Goal: Task Accomplishment & Management: Use online tool/utility

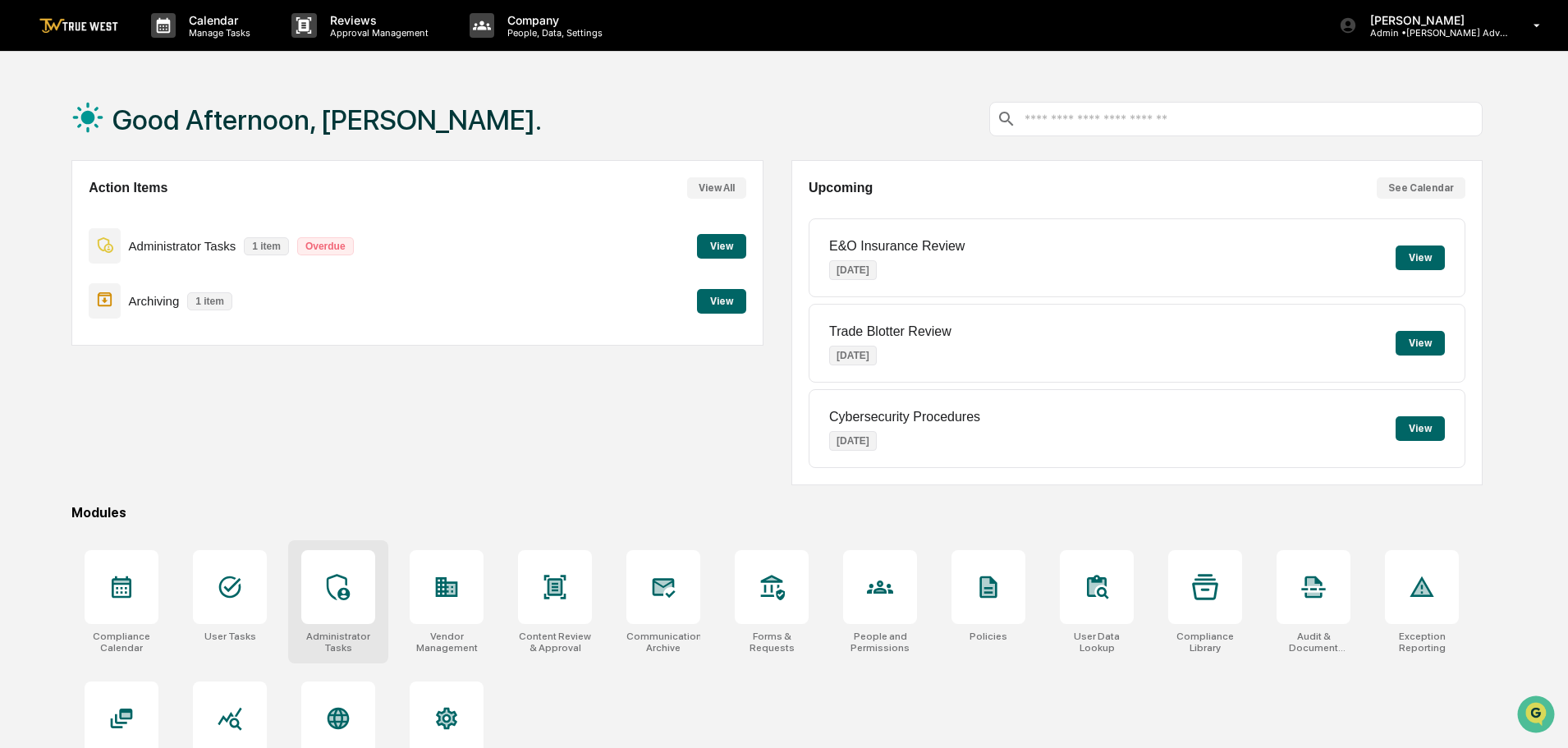
click at [350, 582] on icon at bounding box center [338, 587] width 26 height 26
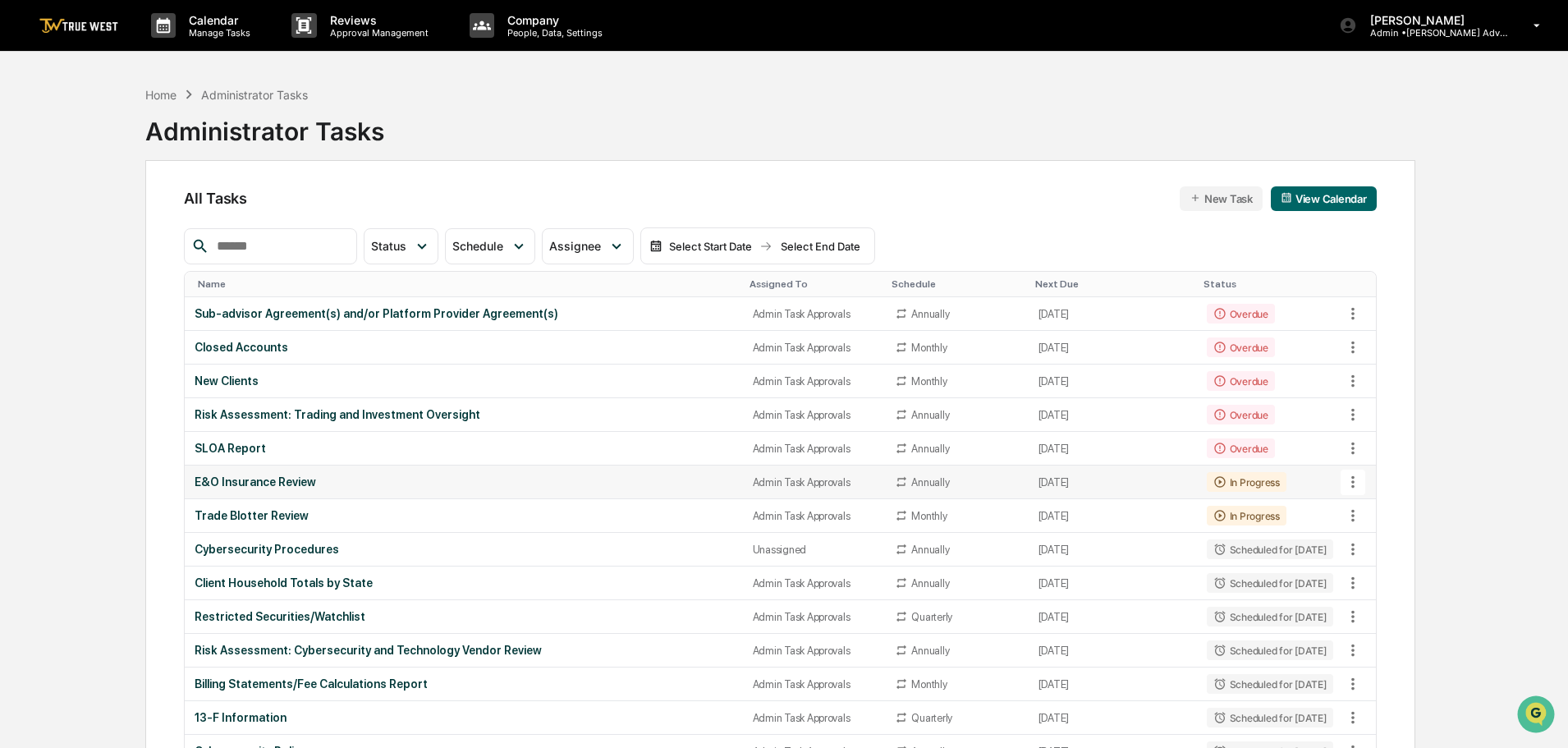
click at [1353, 482] on icon at bounding box center [1354, 482] width 3 height 12
click at [1394, 510] on li "View Task" at bounding box center [1415, 511] width 131 height 31
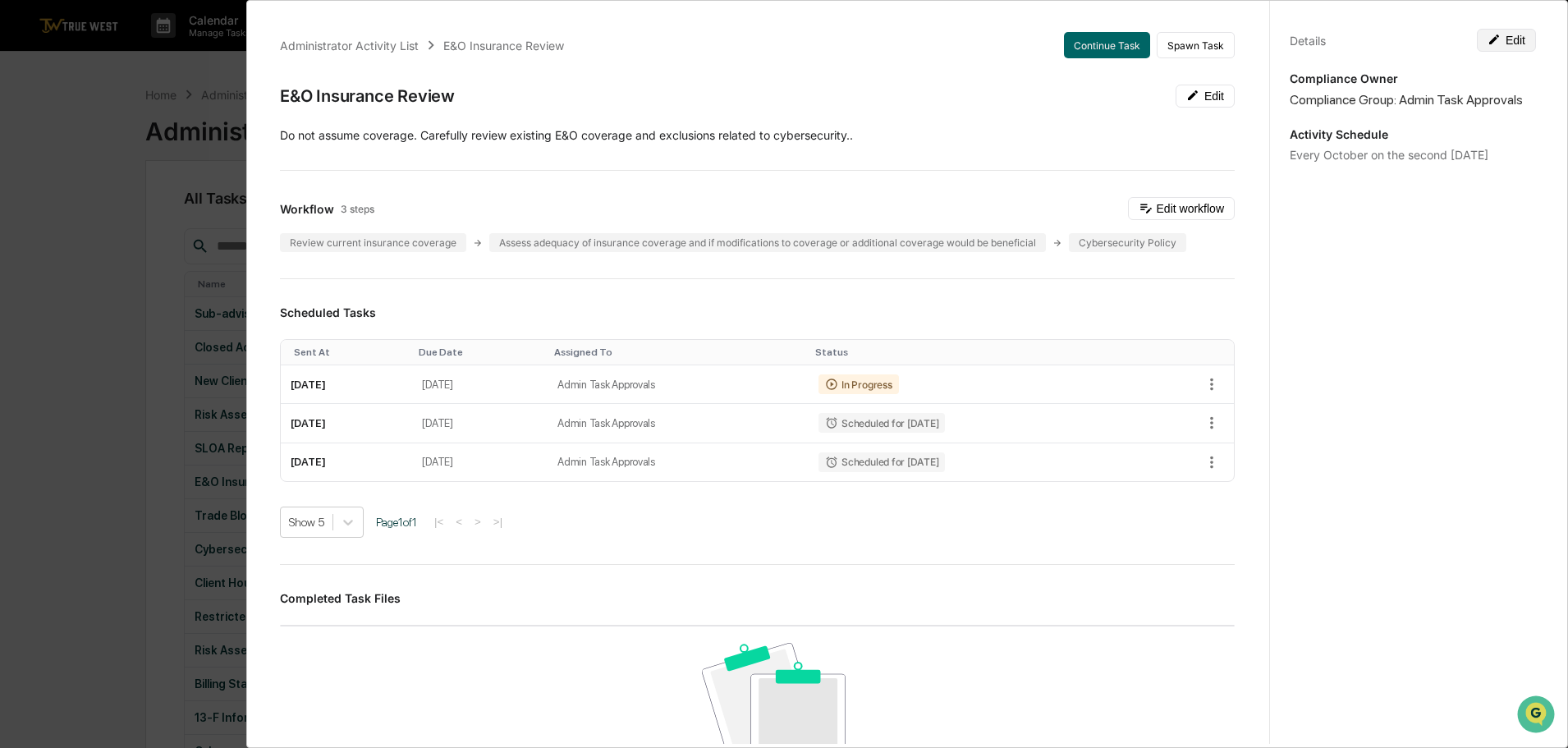
click at [1502, 41] on button "Edit" at bounding box center [1506, 40] width 59 height 23
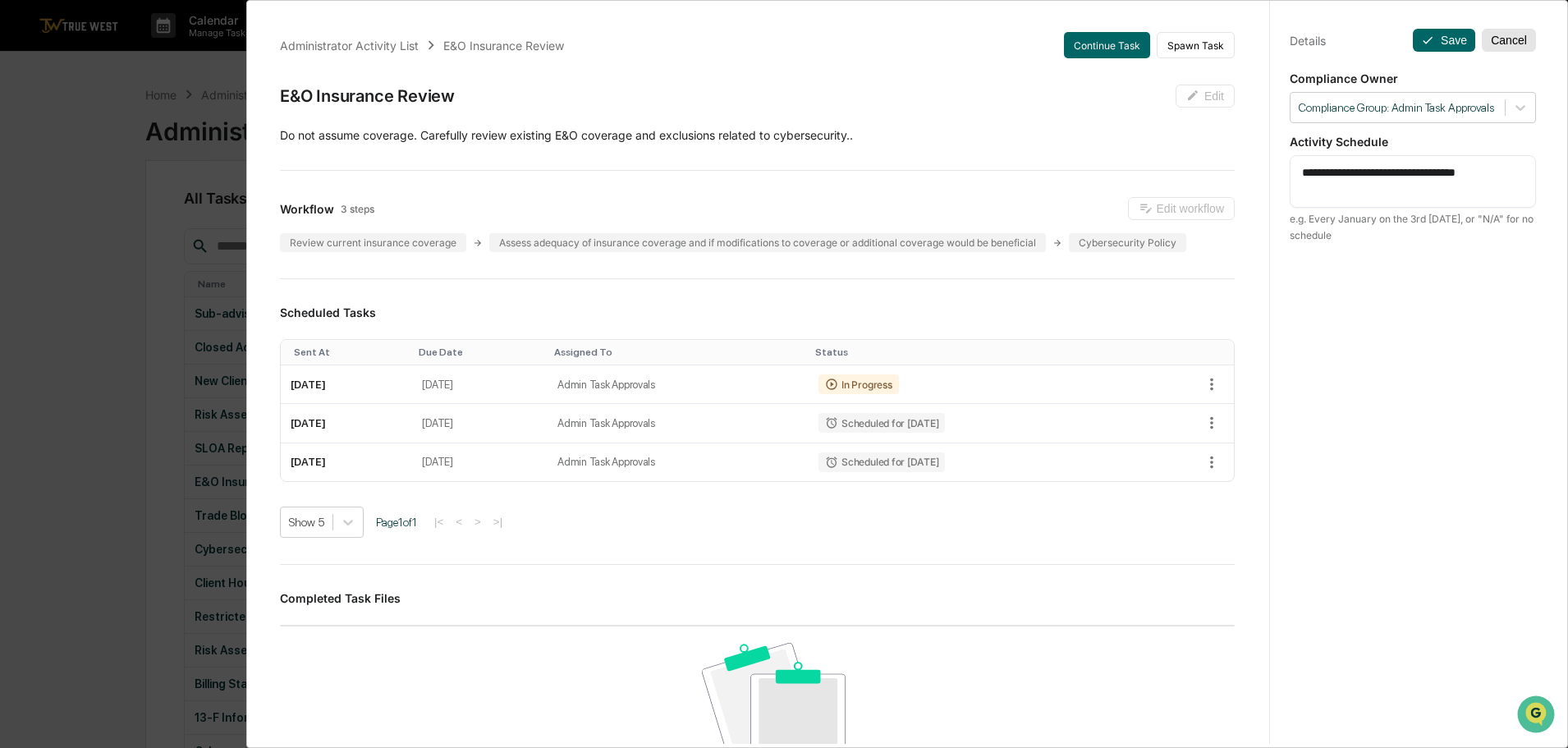
click at [1501, 43] on button "Cancel" at bounding box center [1509, 40] width 54 height 23
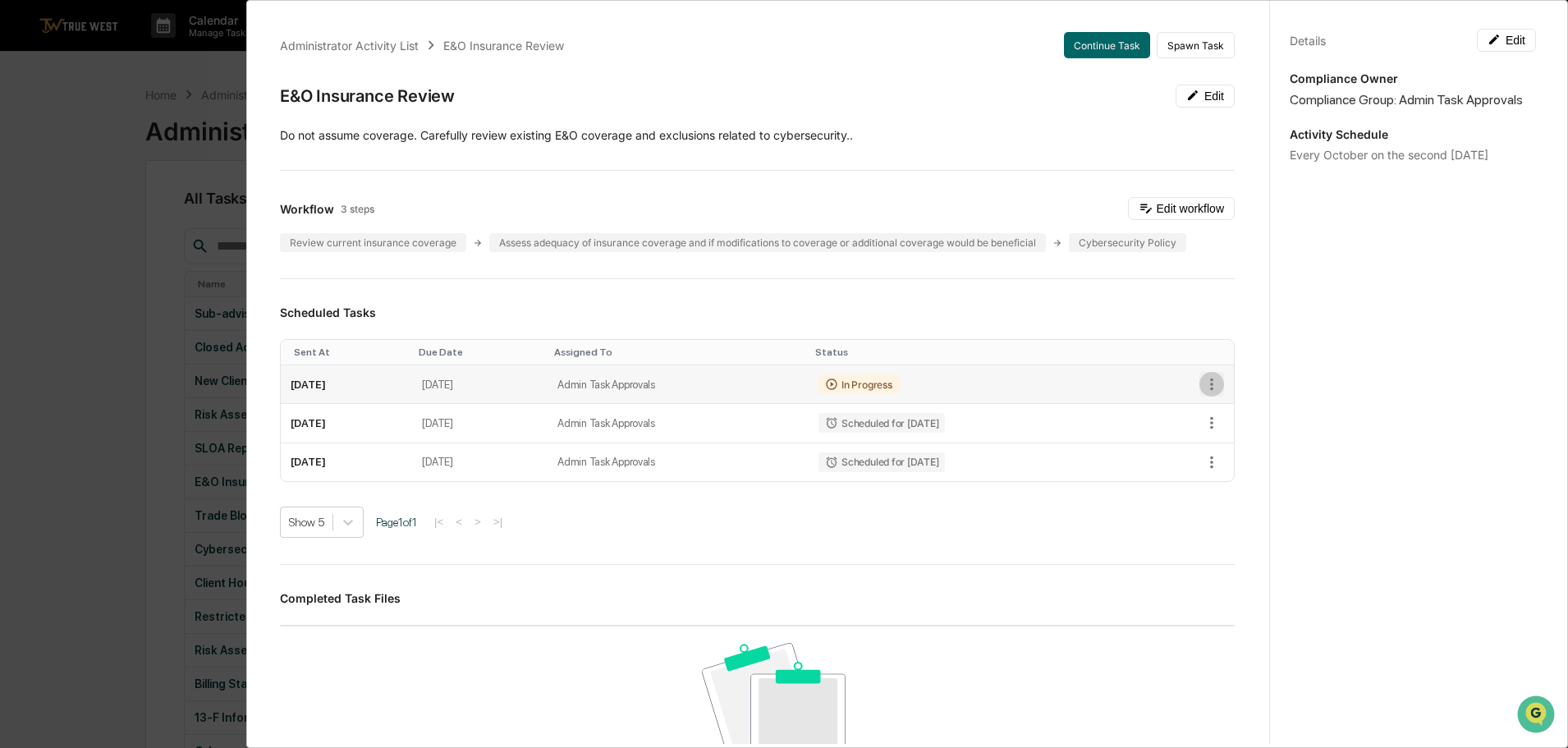
click at [1211, 380] on icon "button" at bounding box center [1212, 385] width 3 height 12
click at [1062, 136] on div at bounding box center [788, 374] width 1577 height 748
click at [1188, 95] on button "Edit" at bounding box center [1205, 95] width 59 height 23
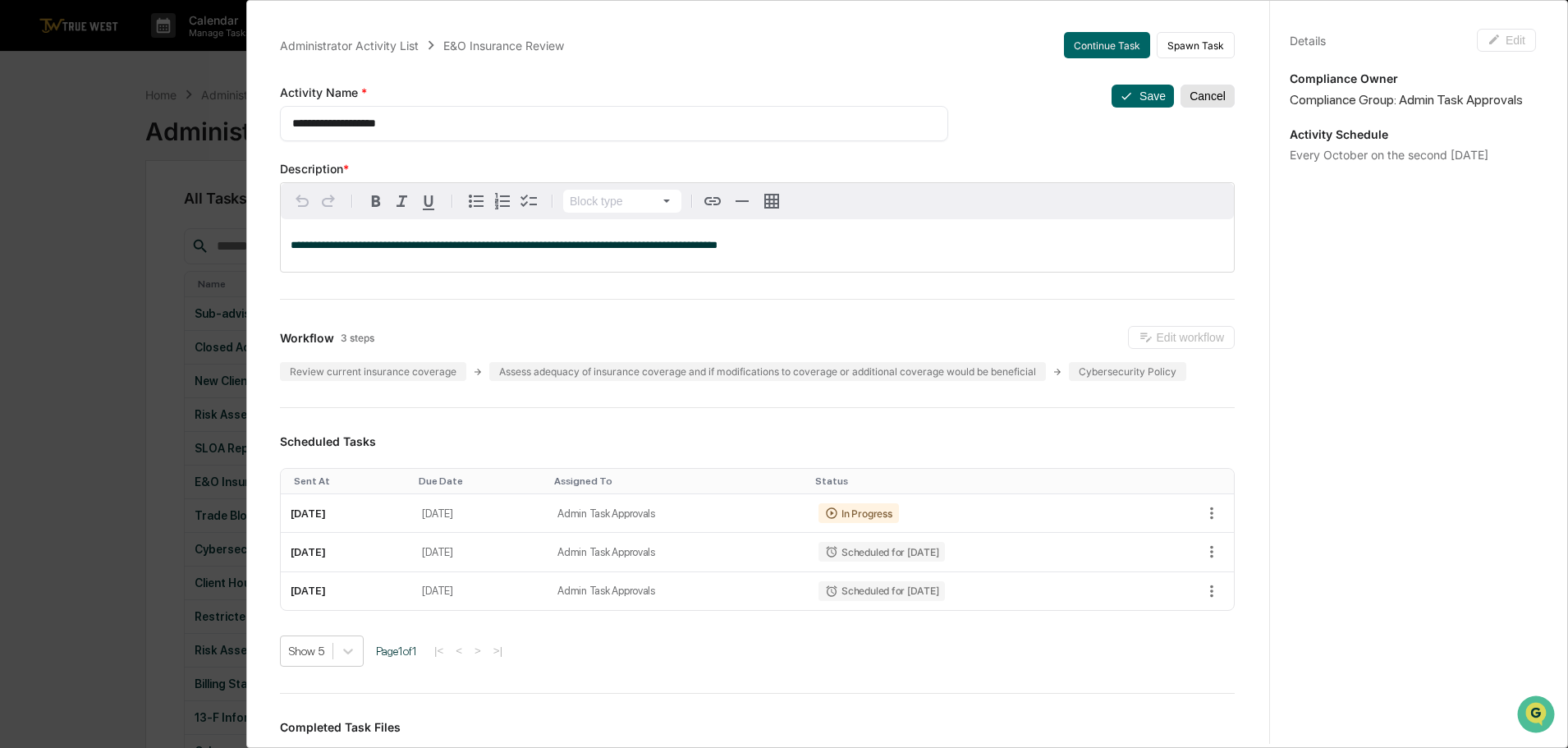
click at [1202, 92] on button "Cancel" at bounding box center [1208, 95] width 54 height 23
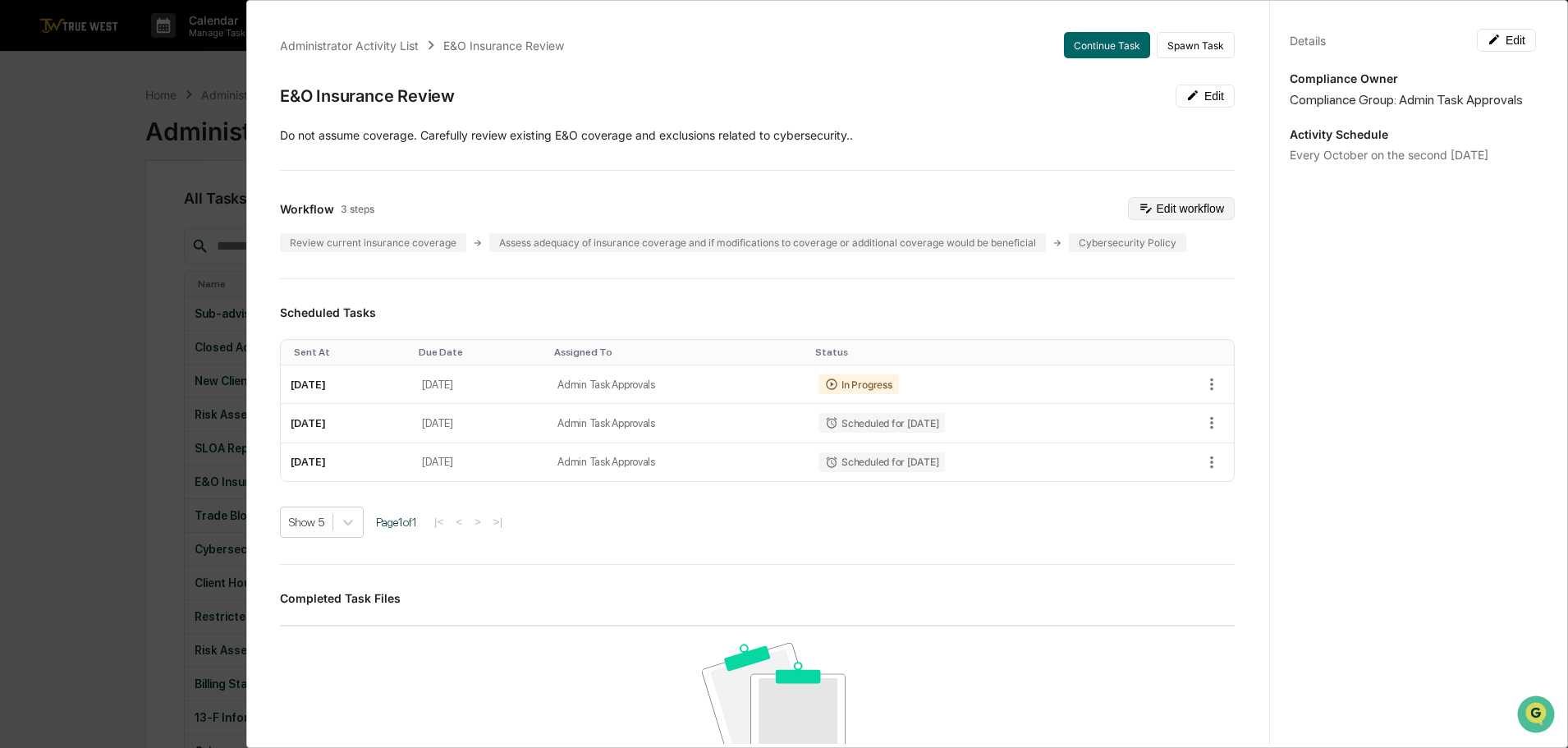
click at [1177, 207] on button "Edit workflow" at bounding box center [1181, 208] width 106 height 23
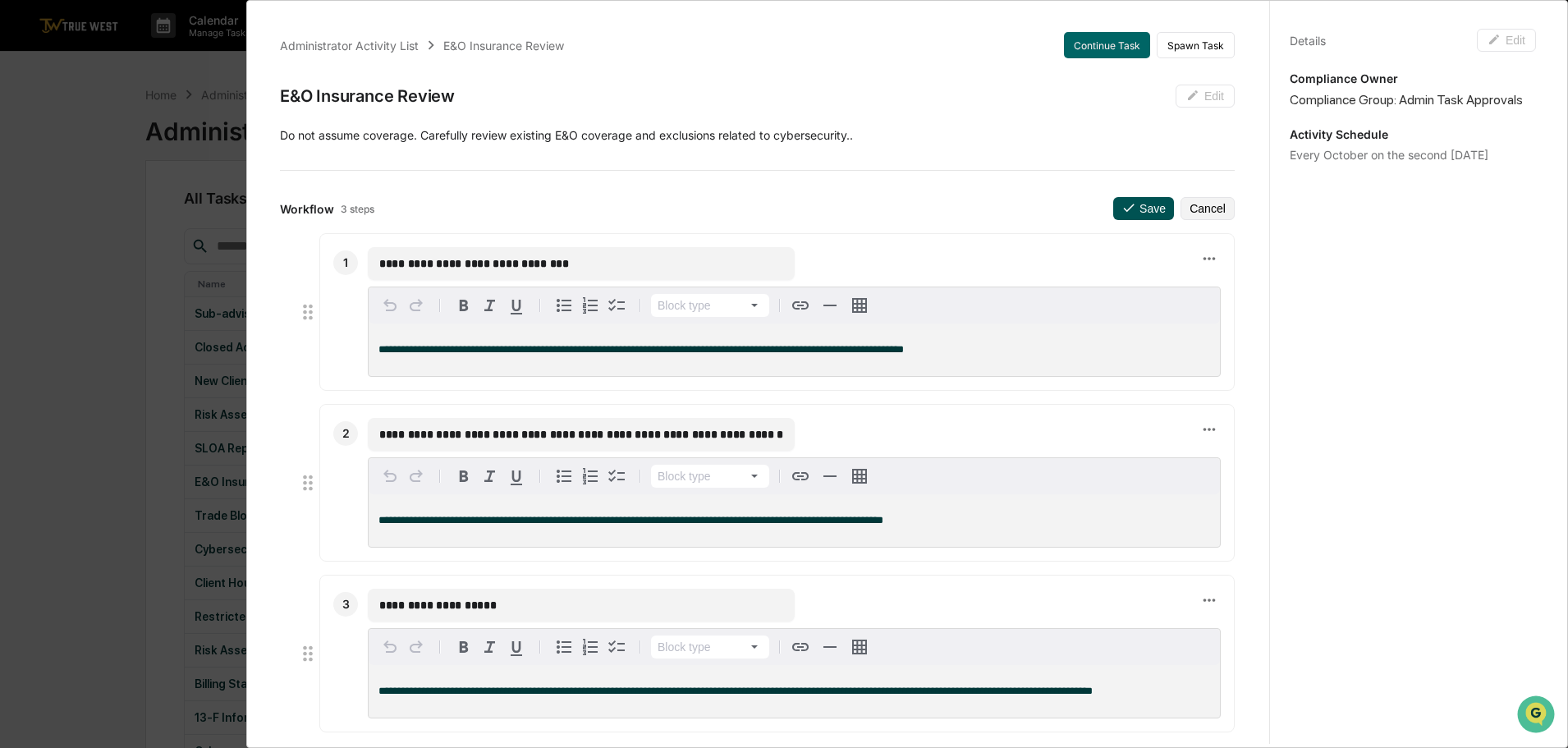
click at [1137, 207] on button "Save" at bounding box center [1143, 208] width 60 height 23
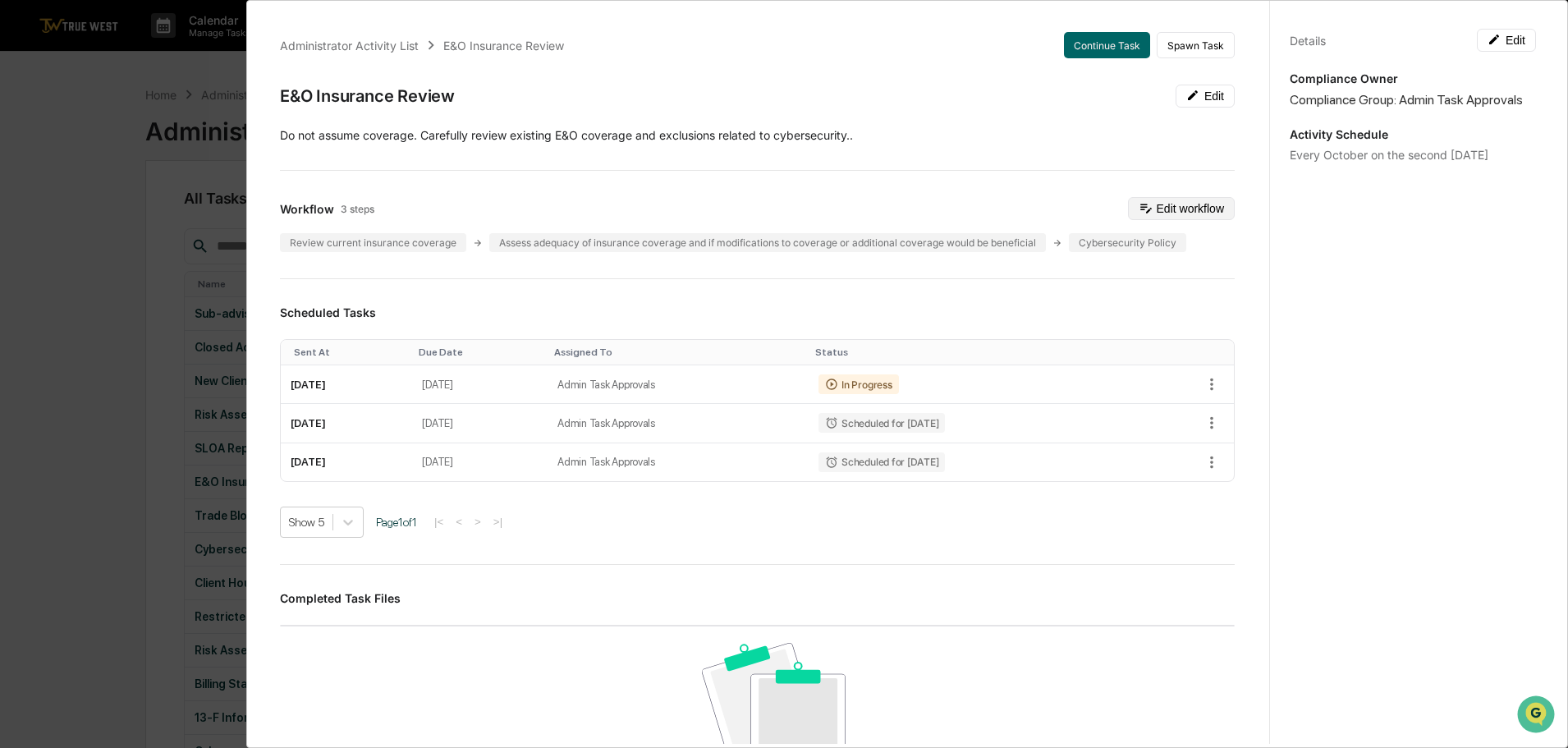
click at [1128, 208] on button "Edit workflow" at bounding box center [1181, 208] width 106 height 23
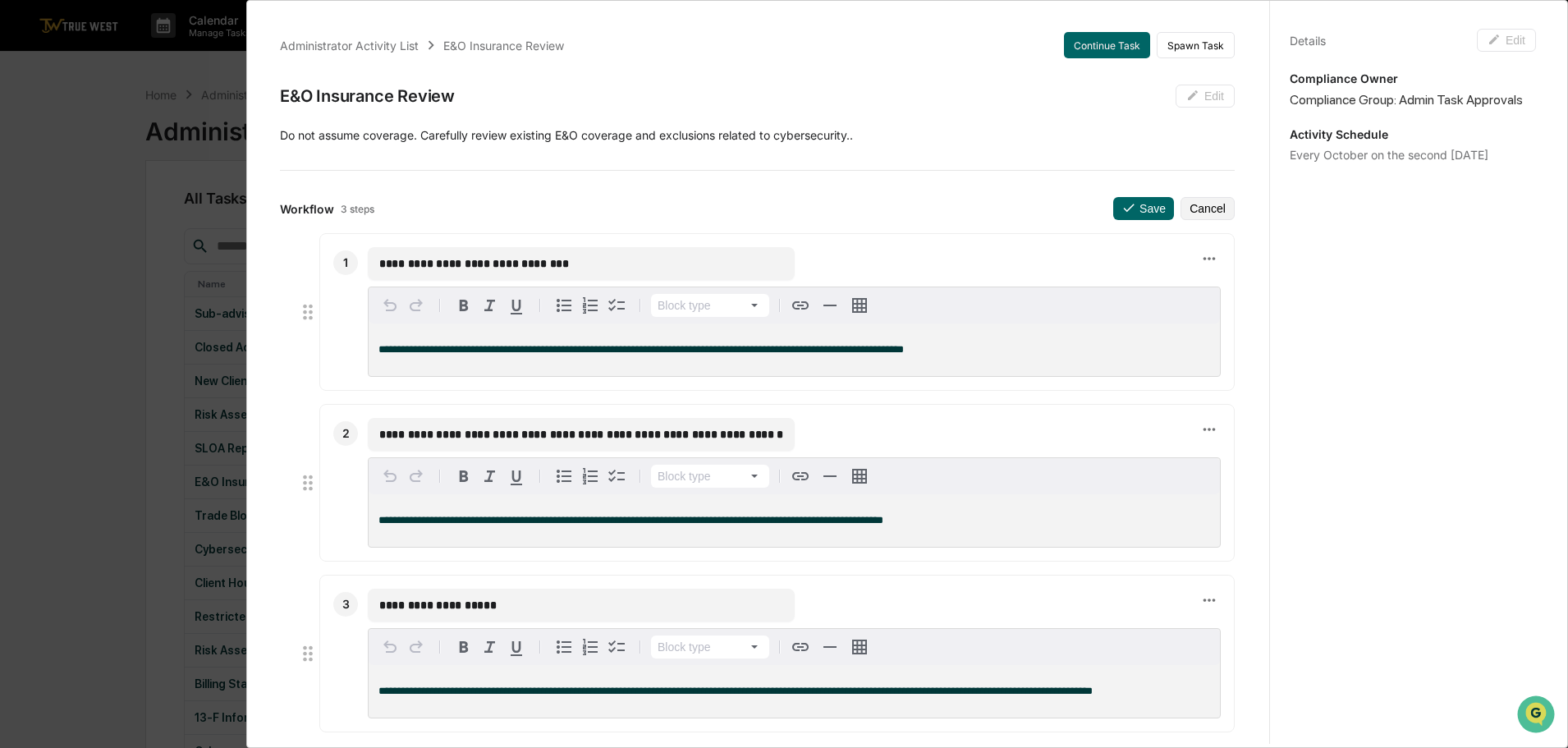
click at [1026, 142] on p "Do not assume coverage. Carefully review existing E&O coverage and exclusions r…" at bounding box center [757, 135] width 955 height 16
click at [128, 72] on div "**********" at bounding box center [784, 374] width 1568 height 748
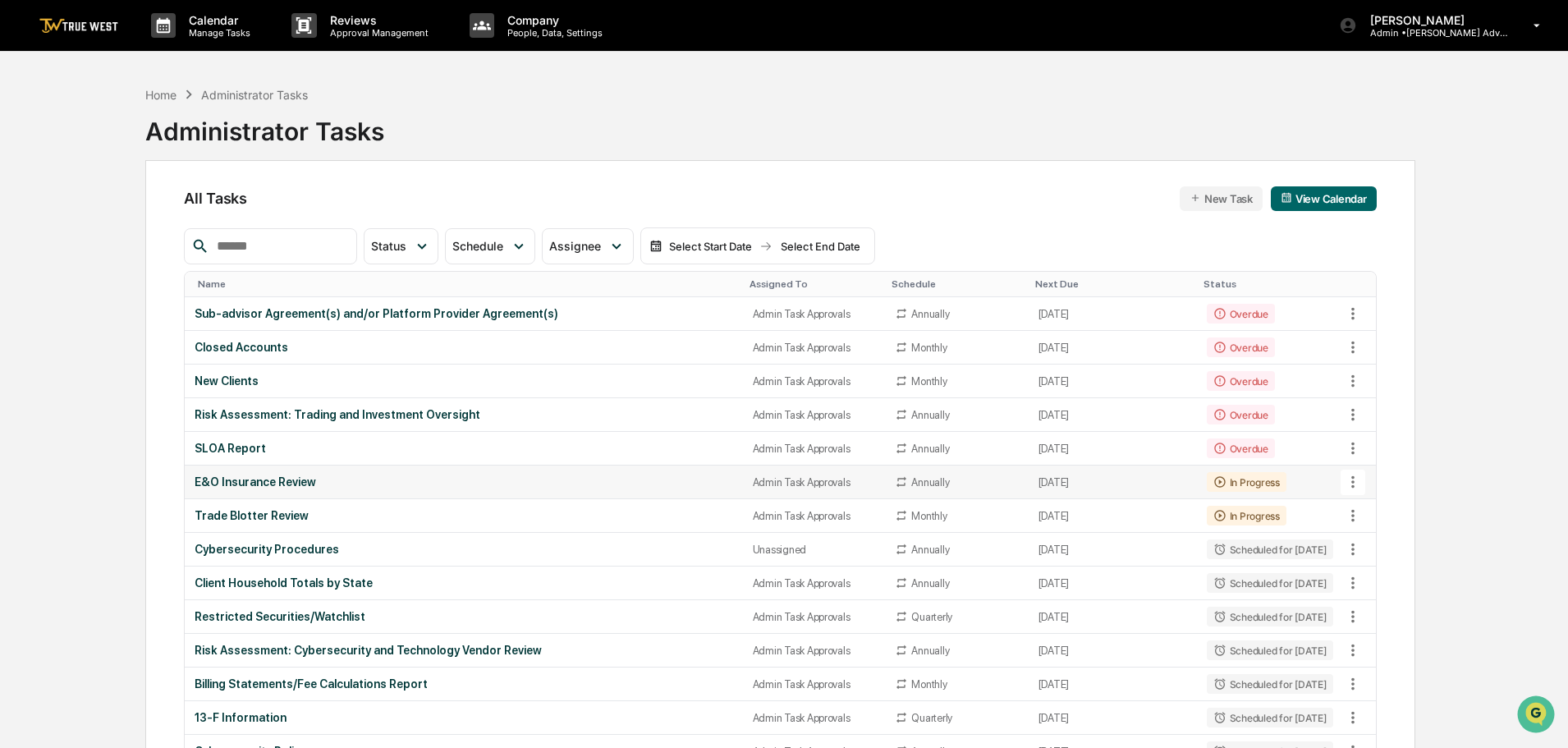
click at [1354, 479] on icon at bounding box center [1354, 482] width 3 height 12
click at [1376, 505] on li "View Task" at bounding box center [1415, 511] width 131 height 31
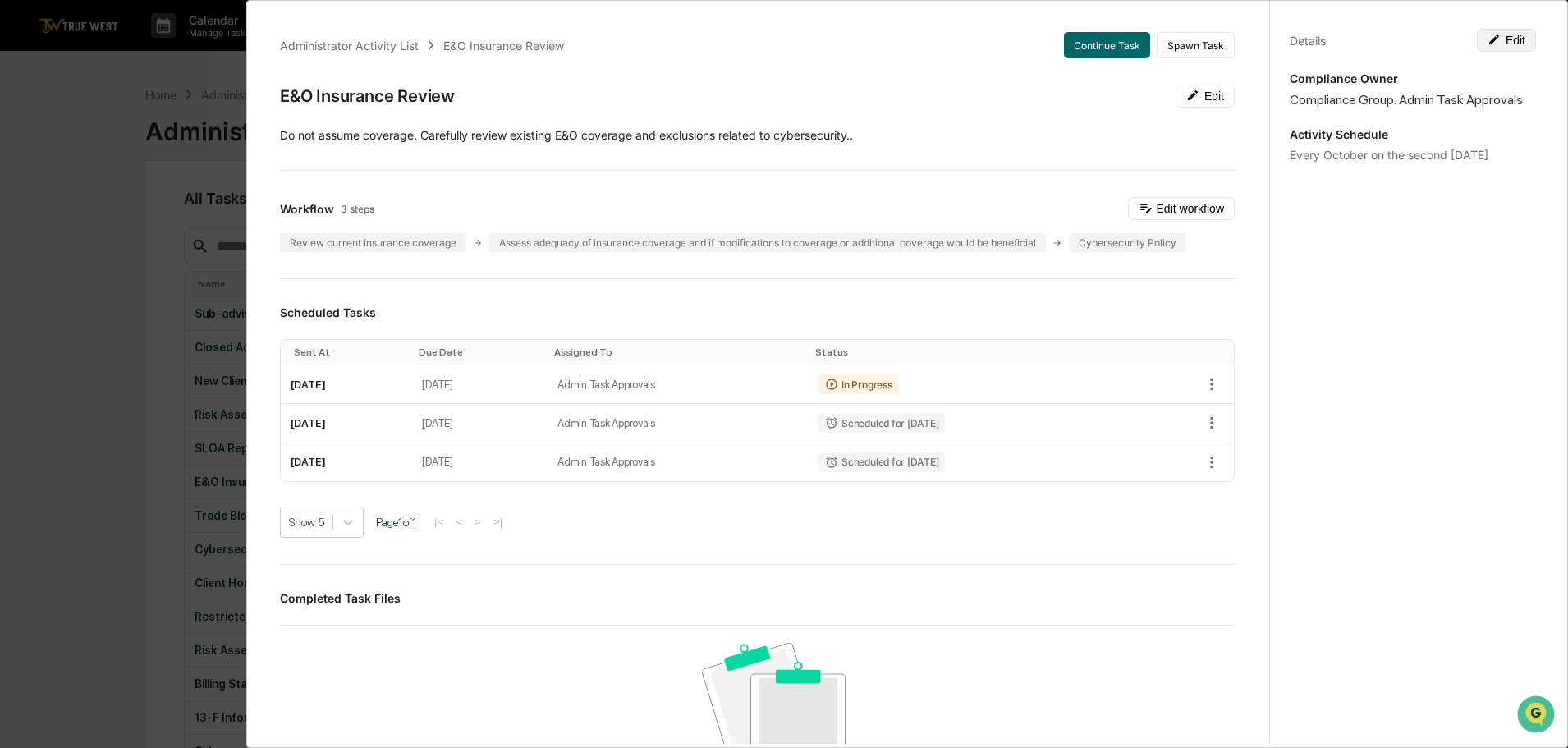
click at [1508, 37] on button "Edit" at bounding box center [1506, 40] width 59 height 23
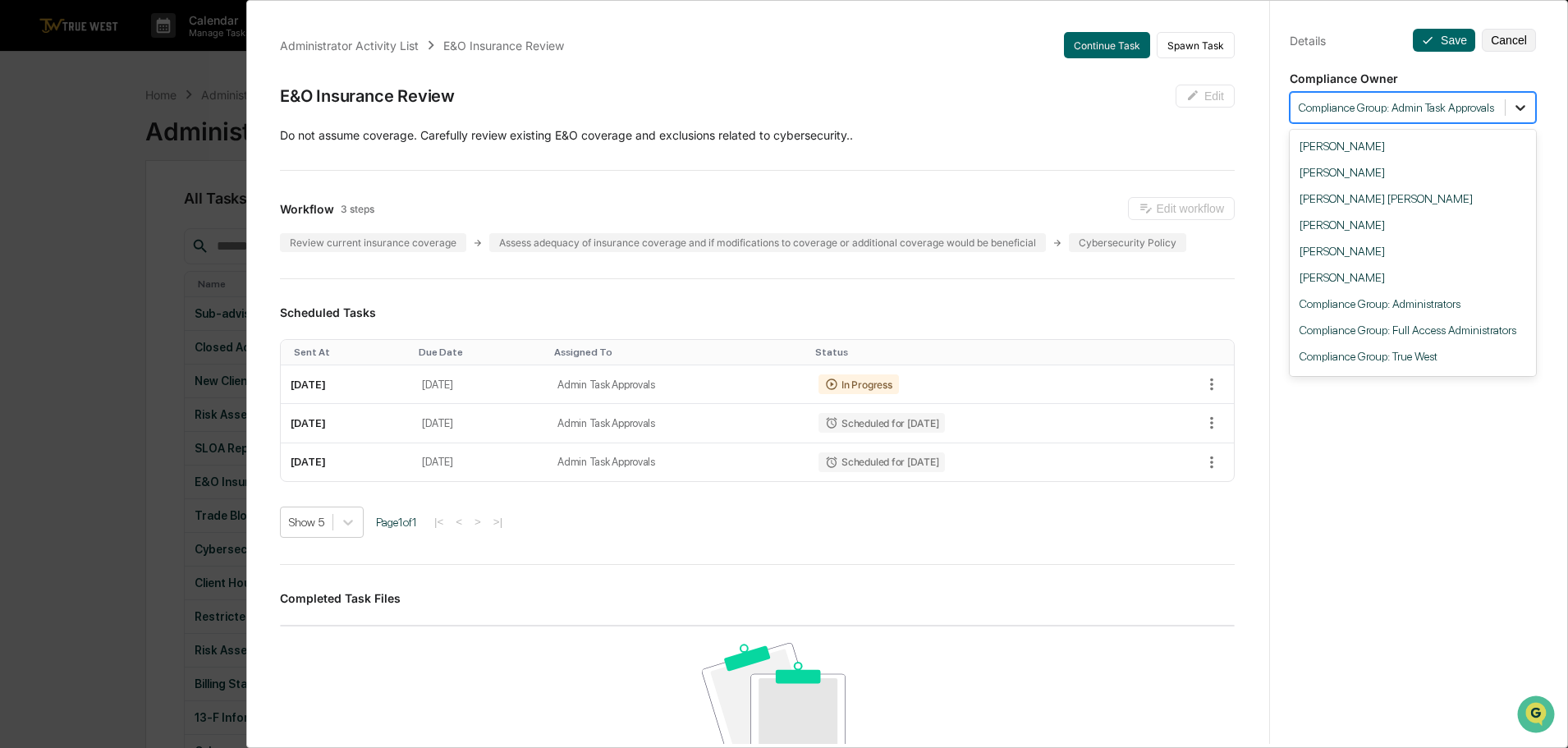
click at [1516, 106] on icon at bounding box center [1521, 108] width 10 height 6
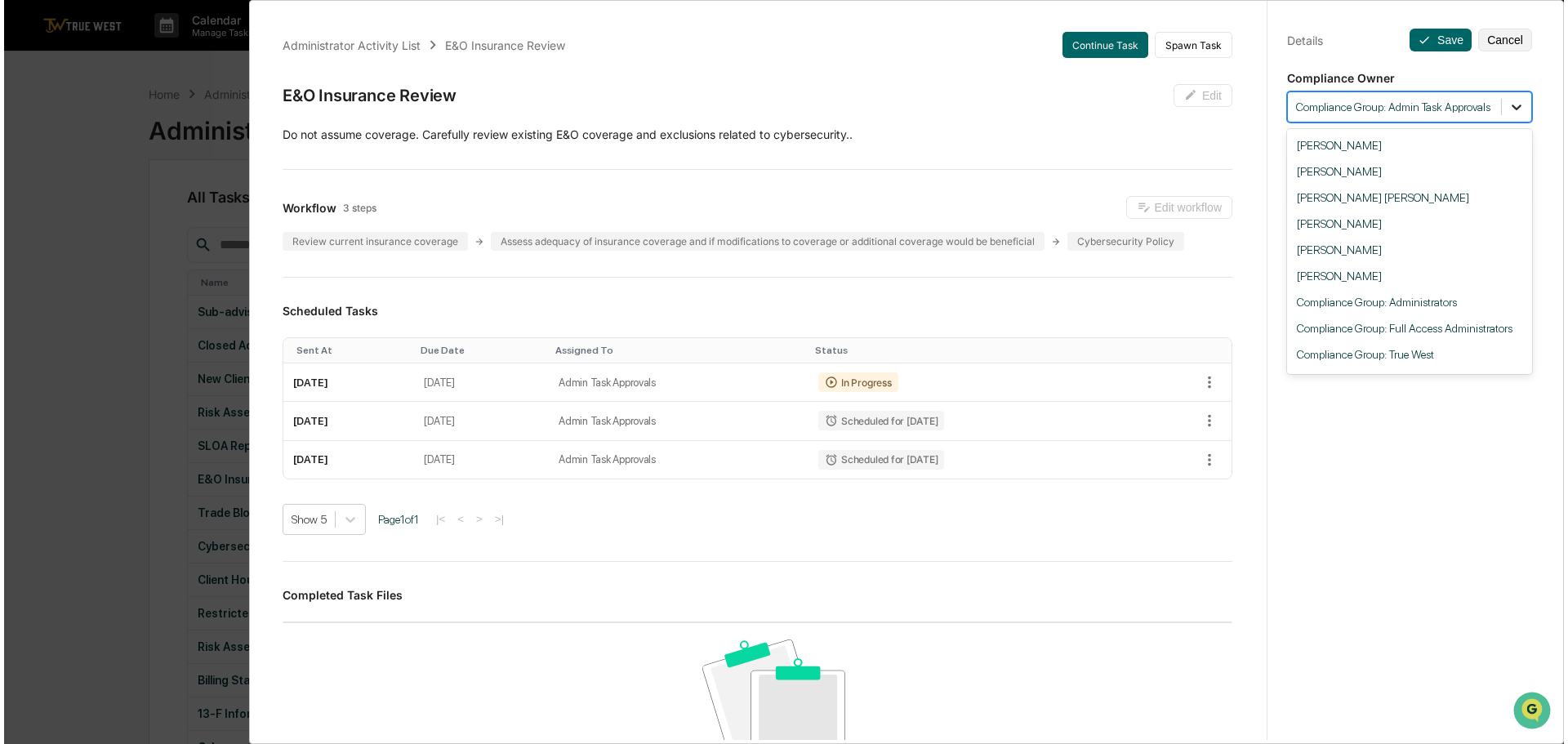
scroll to position [49, 0]
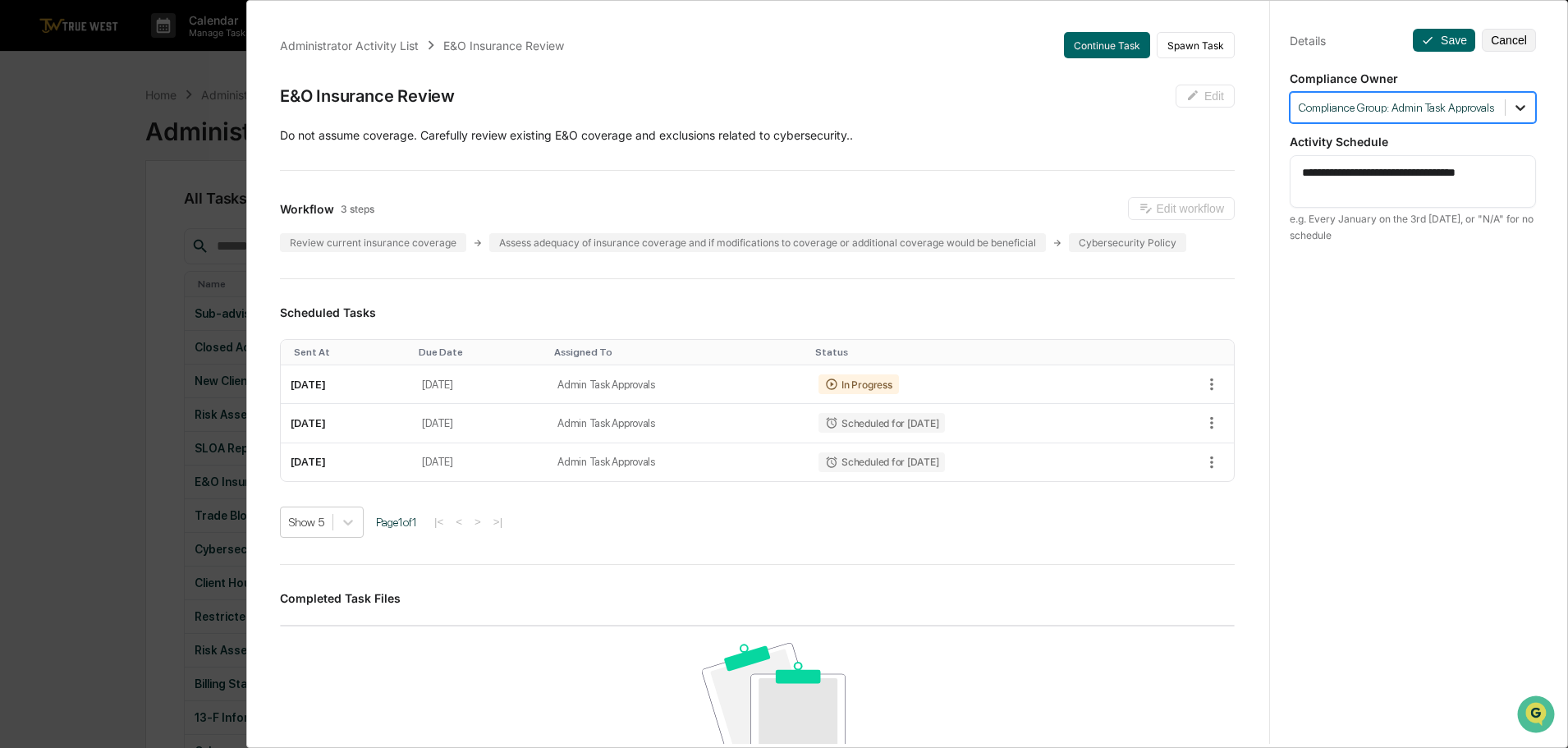
click at [1516, 106] on icon at bounding box center [1521, 108] width 10 height 6
click at [1473, 178] on textarea "**********" at bounding box center [1413, 181] width 222 height 35
click at [1330, 174] on textarea "**********" at bounding box center [1413, 181] width 222 height 35
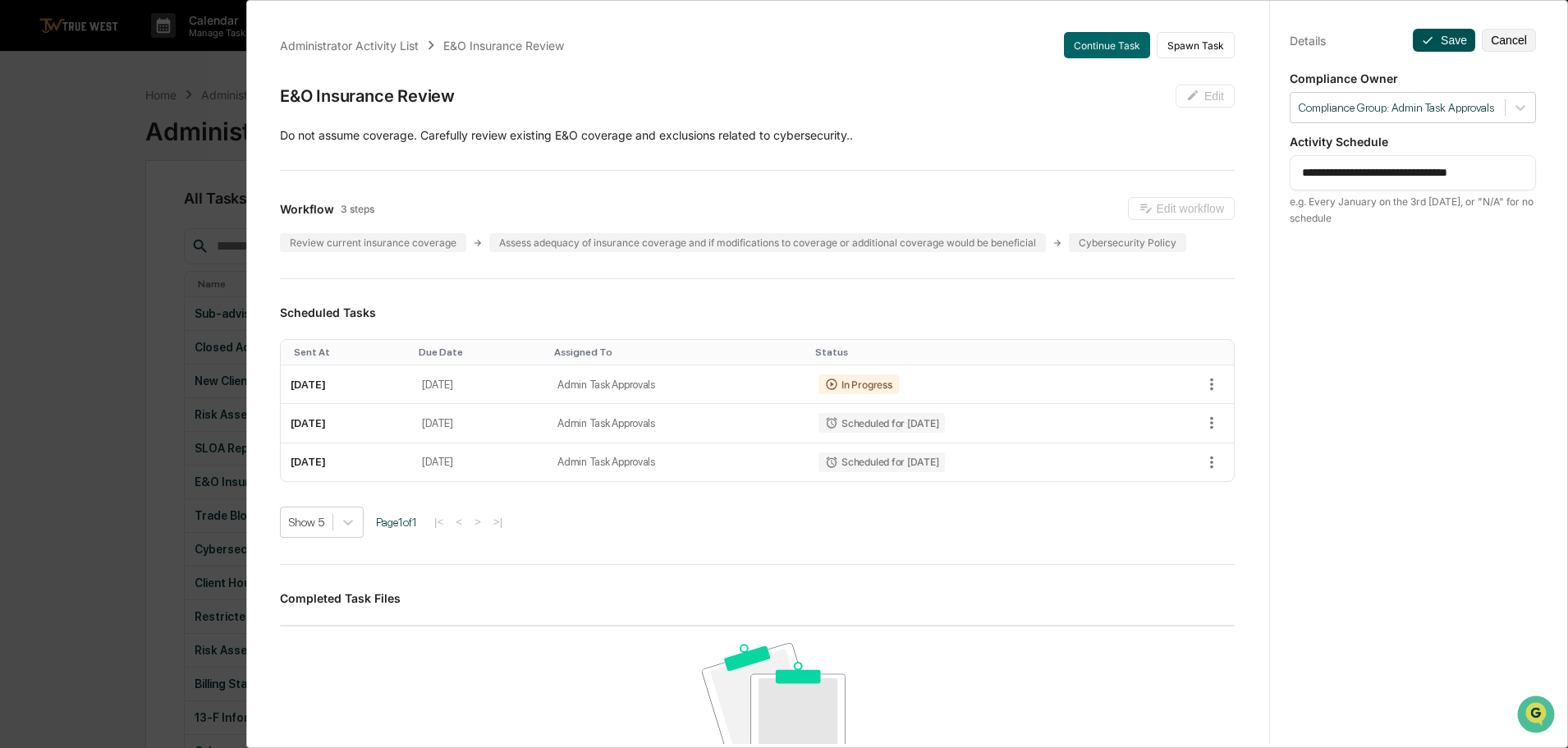
type textarea "**********"
click at [1443, 42] on button "Save" at bounding box center [1444, 40] width 62 height 23
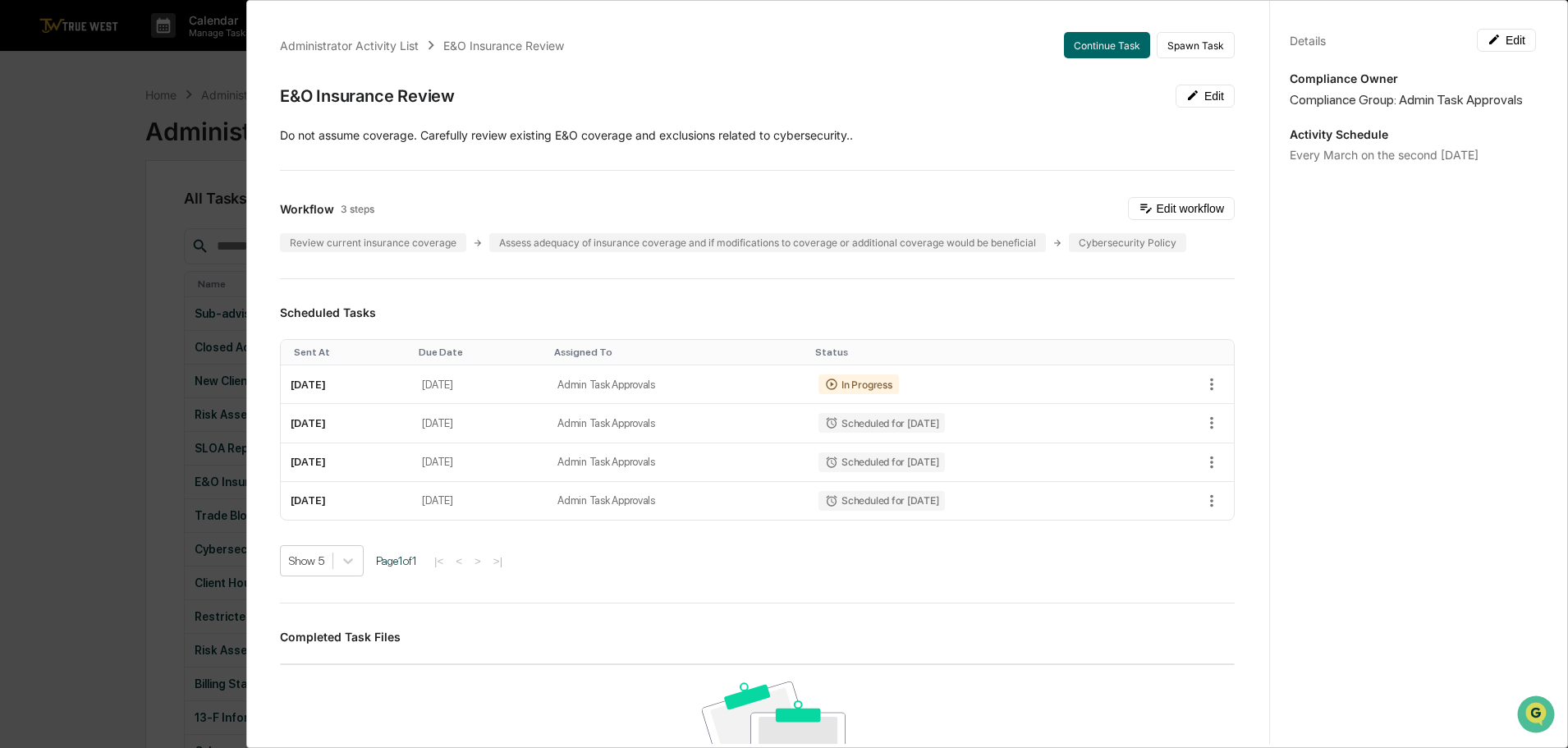
click at [1404, 386] on div "Details Edit Compliance Owner Compliance Group: Admin Task Approvals Activity S…" at bounding box center [1412, 390] width 287 height 788
click at [94, 97] on div "Administrator Activity List E&O Insurance Review Continue Task Spawn Task E&O I…" at bounding box center [784, 374] width 1568 height 748
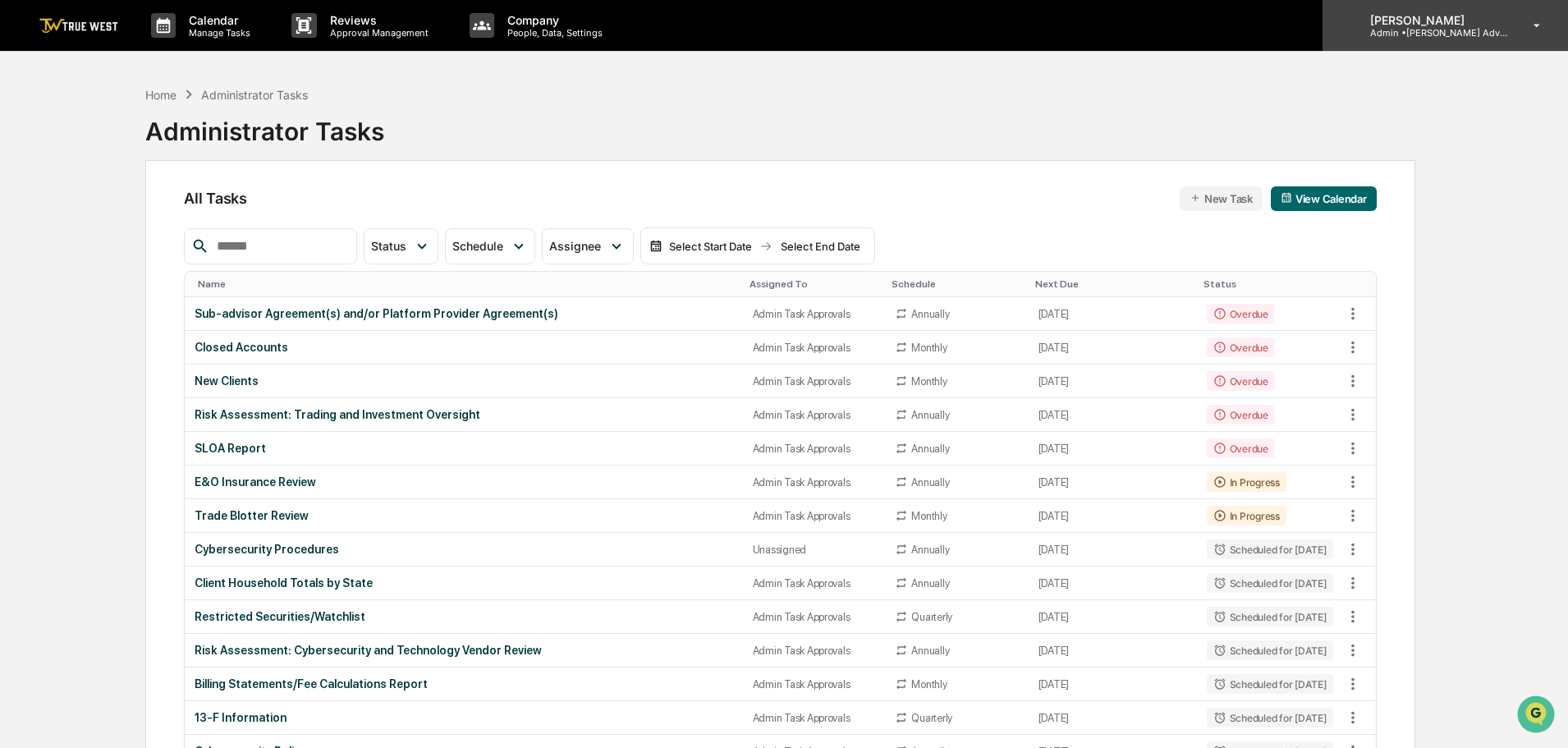
click at [1423, 28] on p "Admin • [PERSON_NAME] Advisory Group" at bounding box center [1434, 33] width 153 height 12
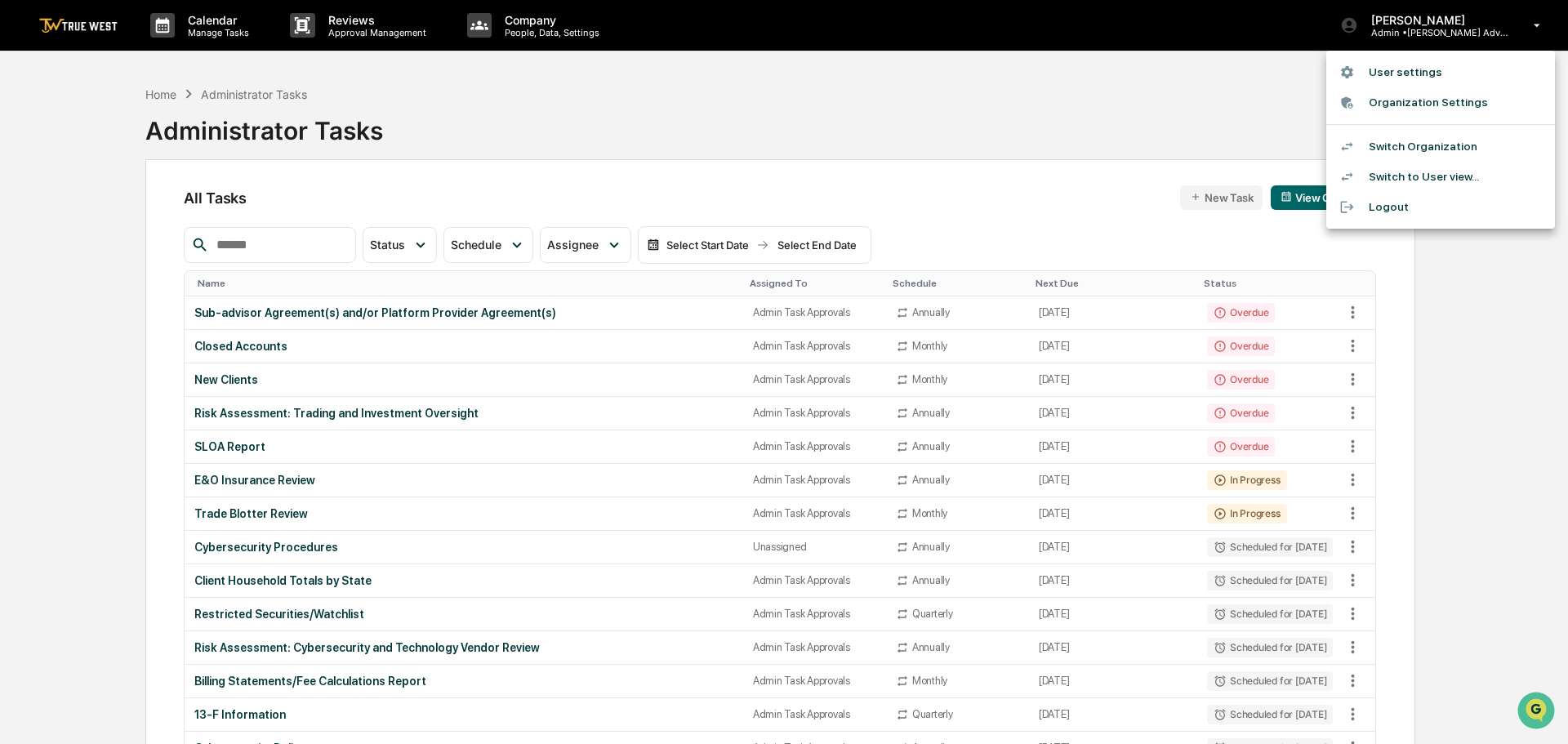
click at [1410, 141] on li "Switch Organization" at bounding box center [1440, 146] width 228 height 30
